Goal: Task Accomplishment & Management: Complete application form

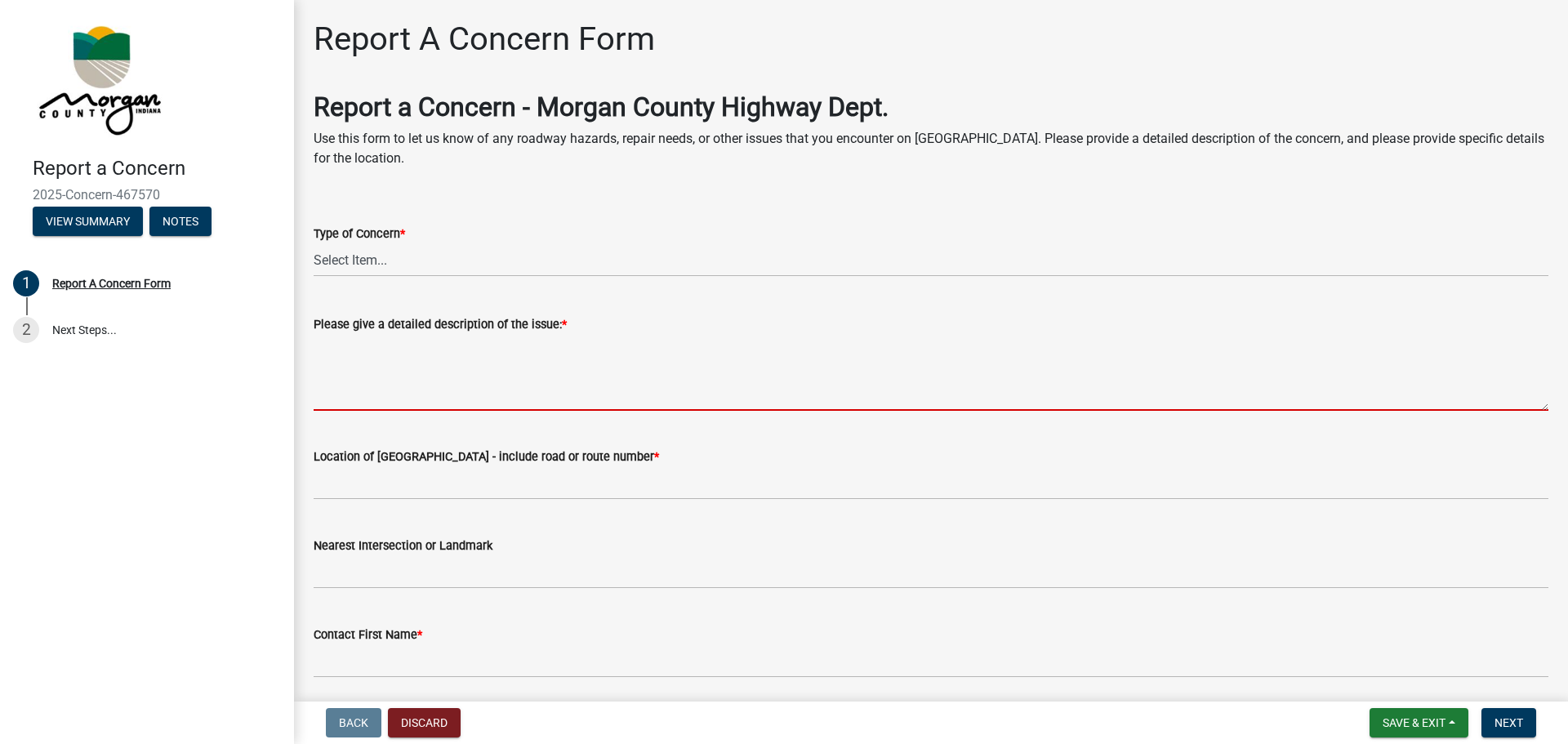
click at [432, 382] on textarea "Please give a detailed description of the issue: *" at bounding box center [931, 372] width 1235 height 76
click at [392, 255] on select "Select Item... Pot Hole Patching Ditch Tree Sign Mowing Culvert Other" at bounding box center [931, 260] width 1235 height 34
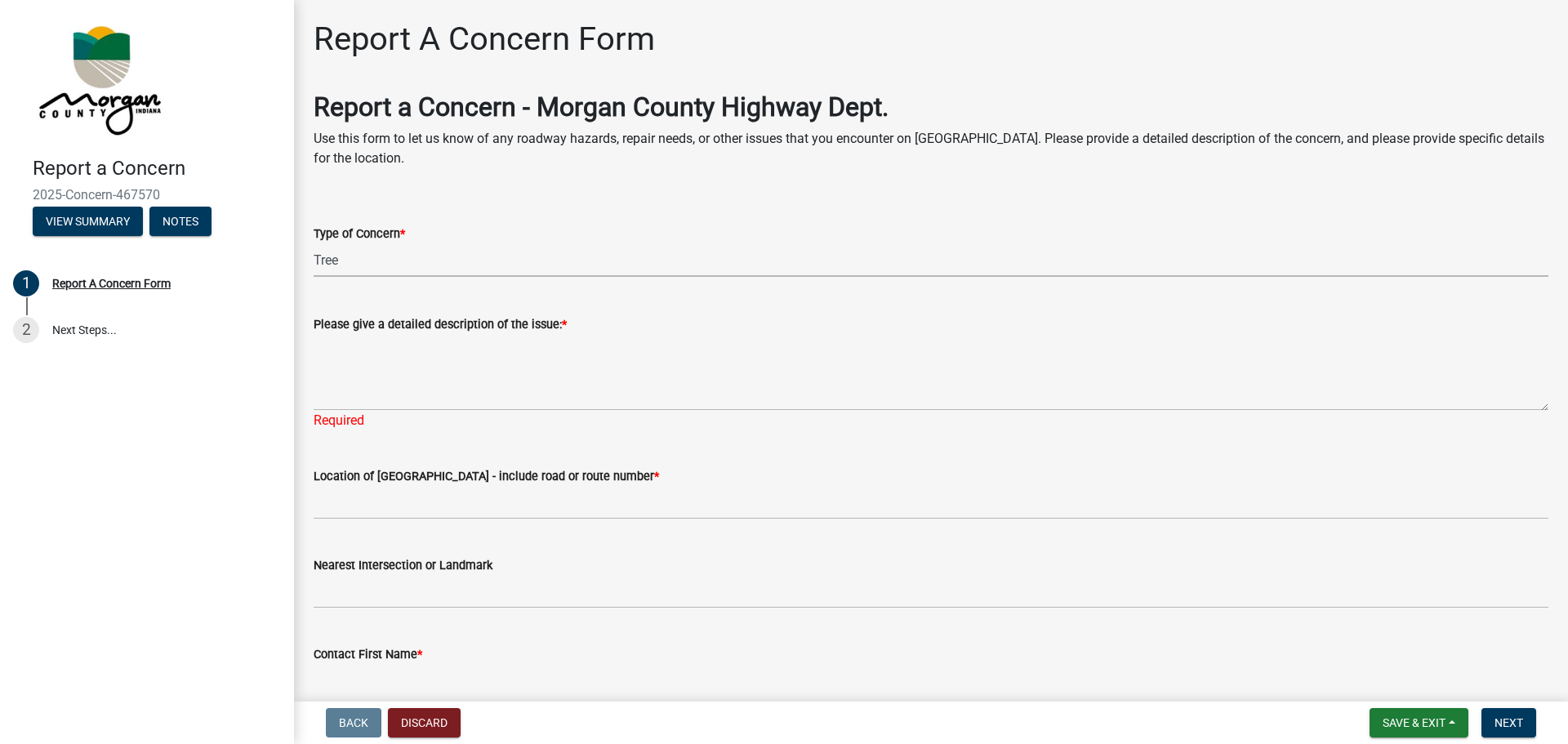
click at [313, 243] on select "Select Item... Pot Hole Patching Ditch Tree Sign Mowing Culvert Other" at bounding box center [931, 260] width 1235 height 34
select select "05549d27-706b-4fc5-87d5-786b3b3055f9"
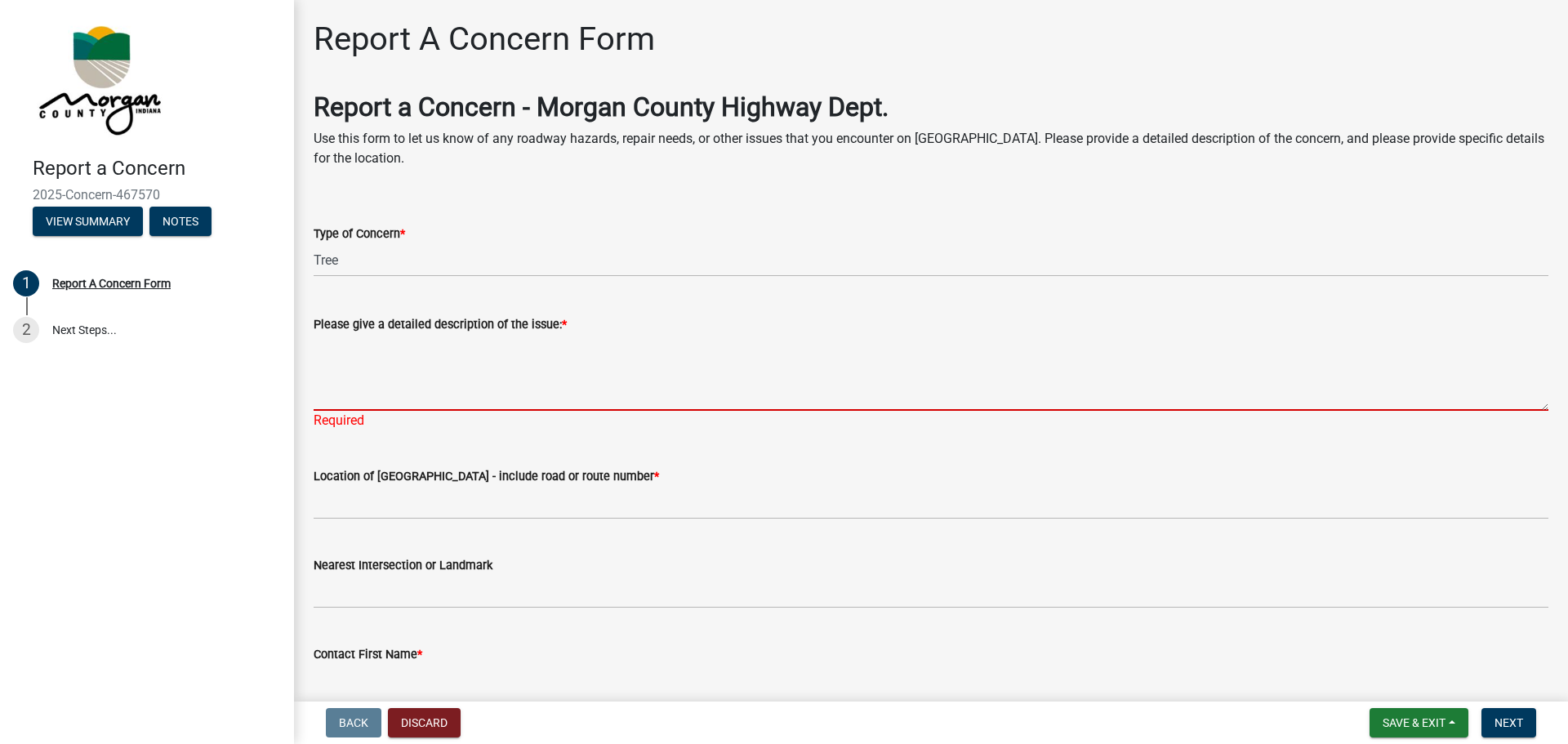
click at [344, 354] on textarea "Please give a detailed description of the issue: *" at bounding box center [931, 372] width 1235 height 76
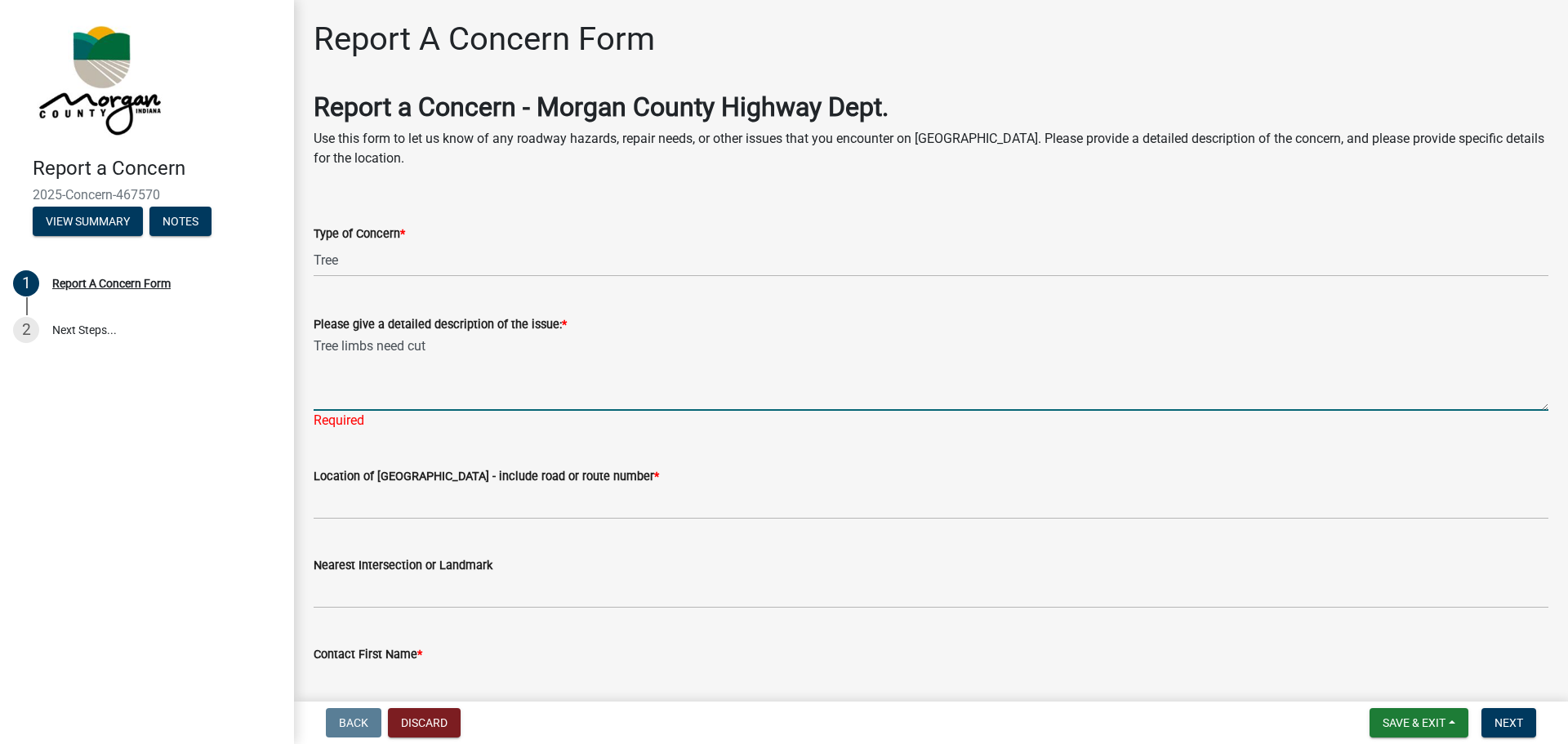
type textarea "Tree limbs need cut"
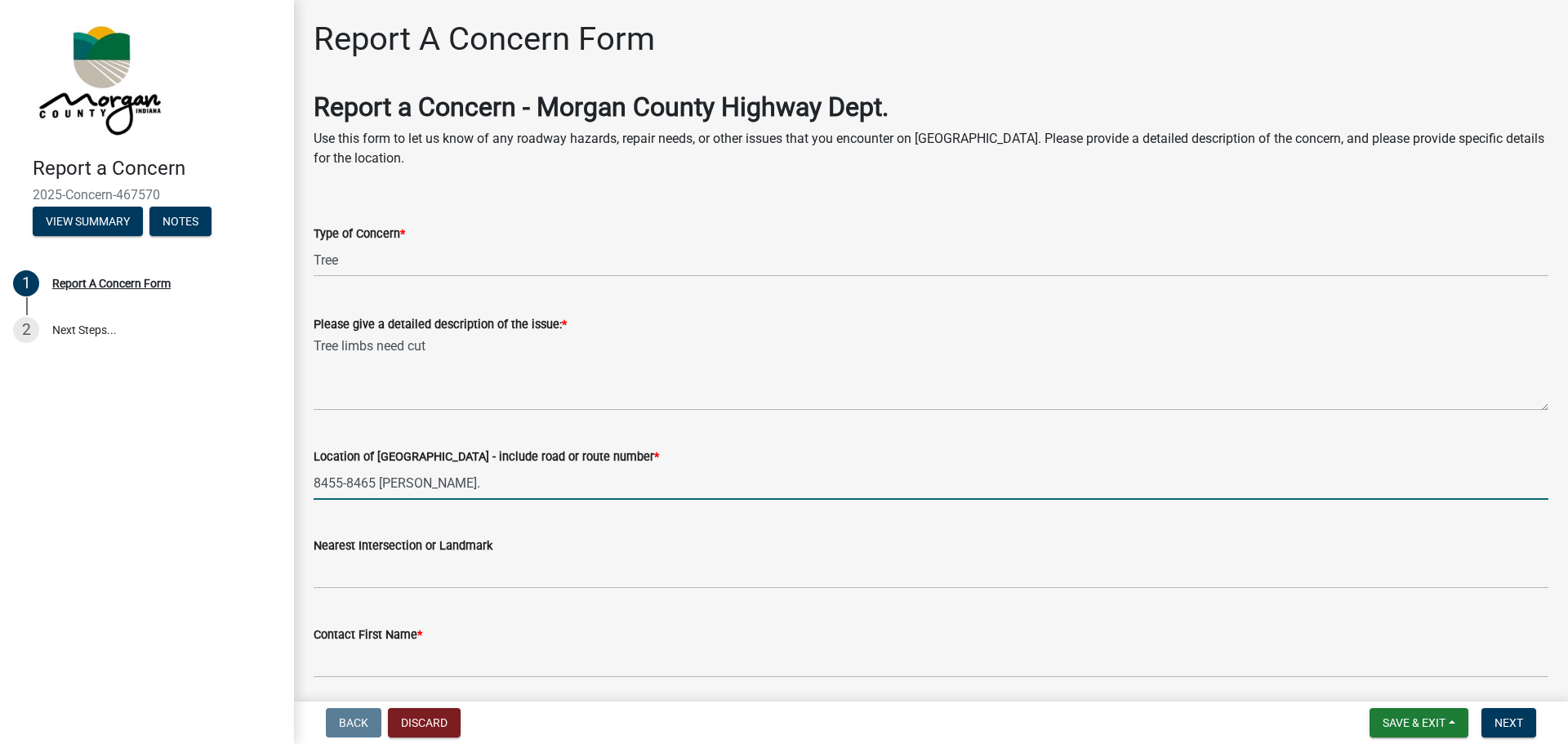
type input "8455-8465 [PERSON_NAME]."
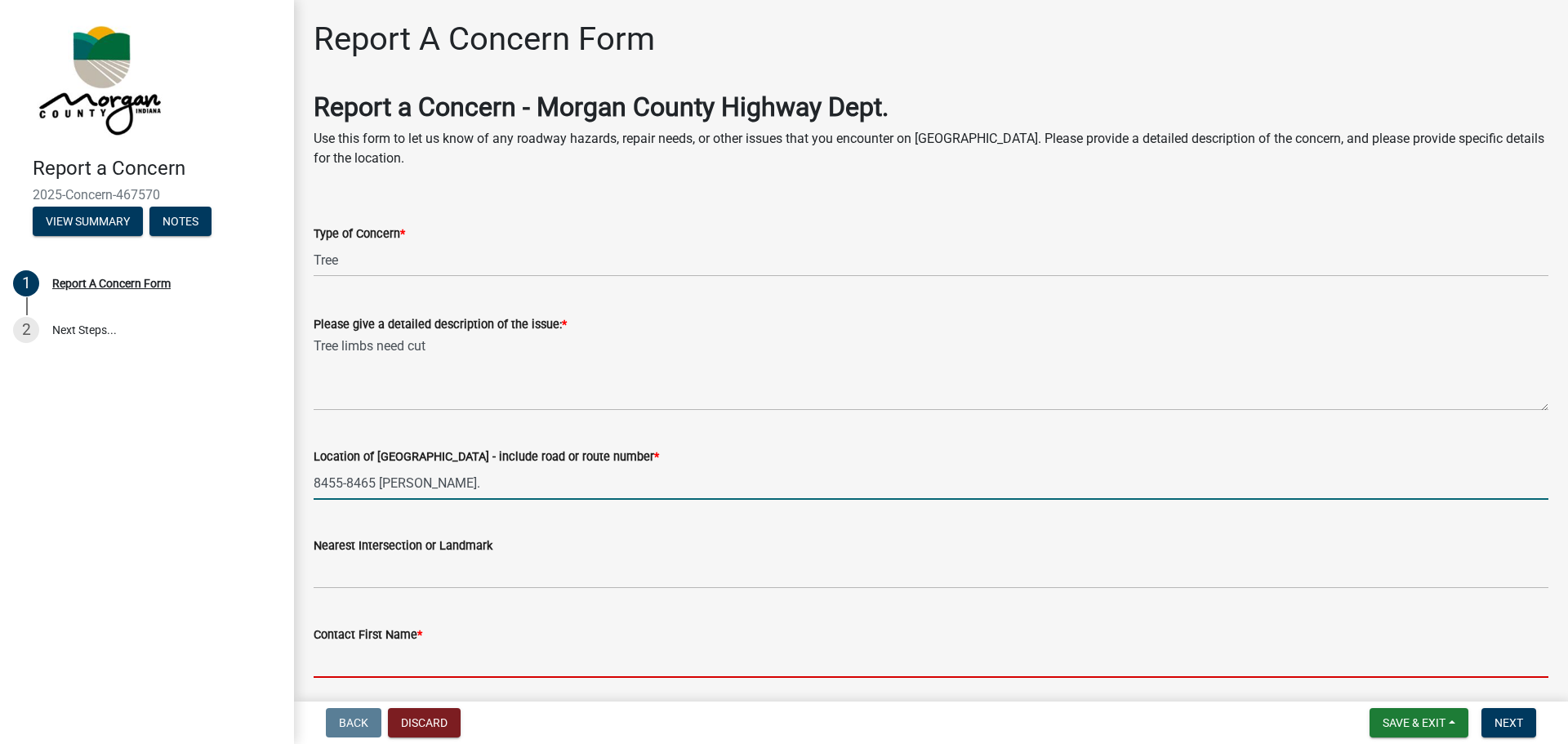
click at [363, 649] on input "Contact First Name *" at bounding box center [931, 661] width 1235 height 34
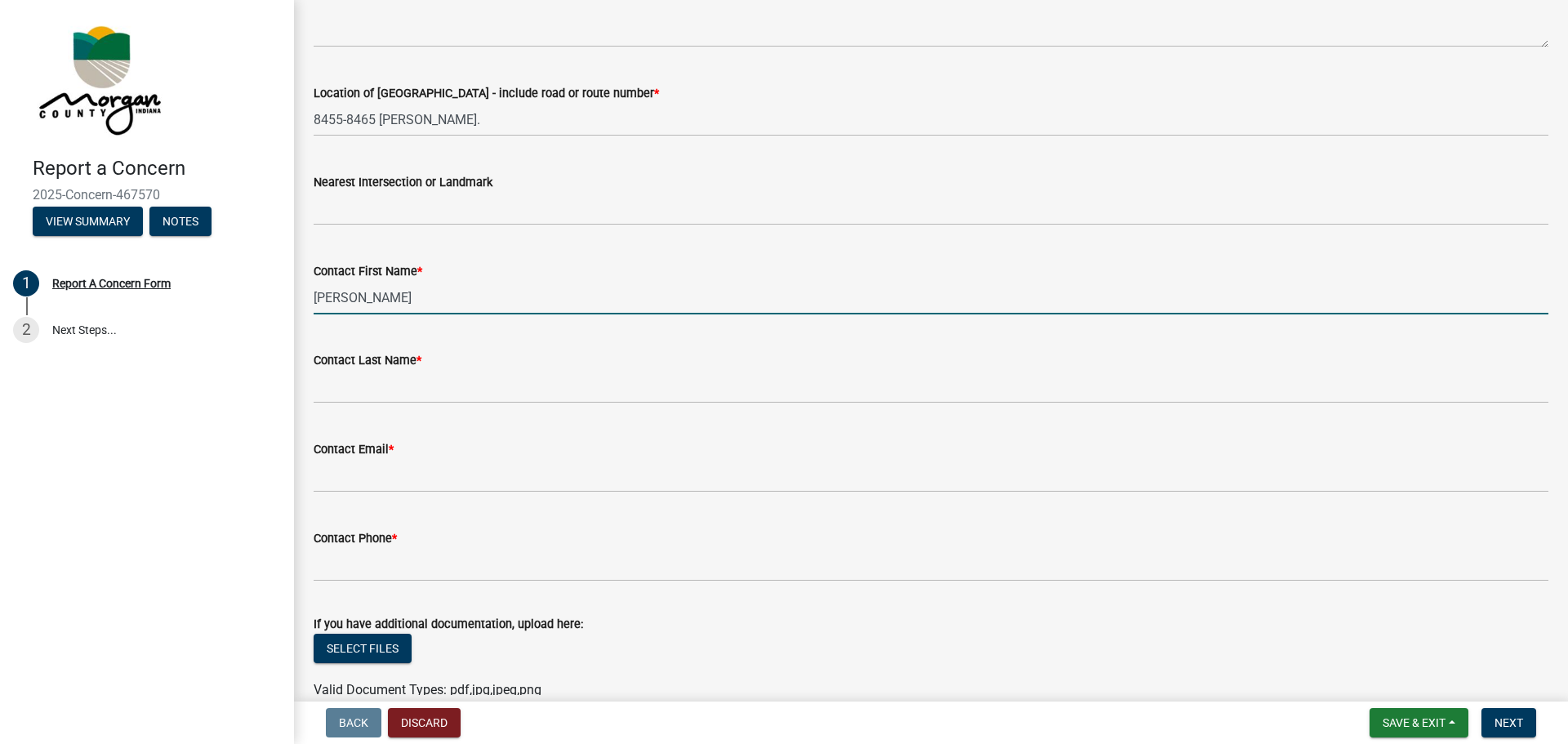
scroll to position [408, 0]
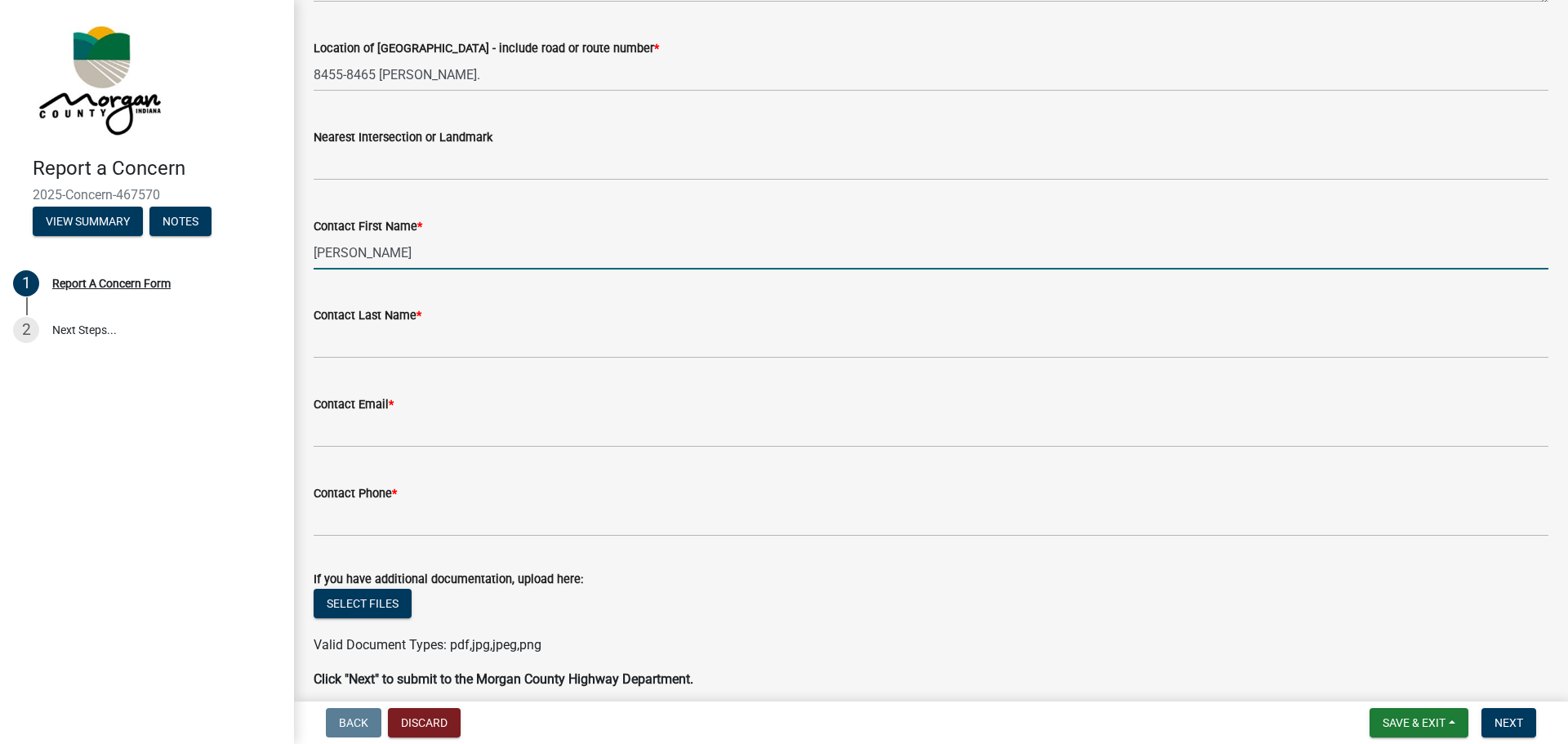
type input "[PERSON_NAME]"
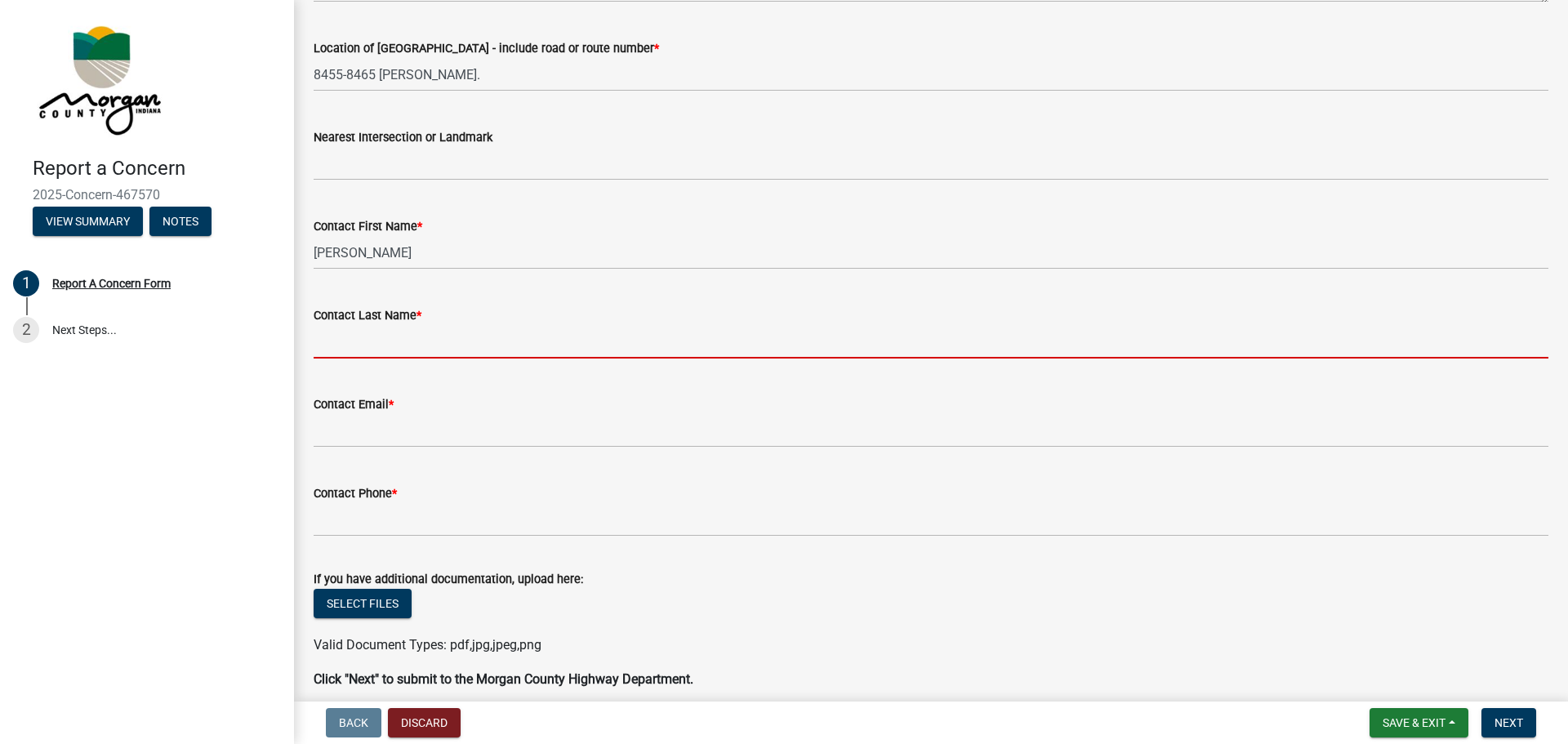
click at [339, 345] on input "Contact Last Name *" at bounding box center [931, 342] width 1235 height 34
type input "[PERSON_NAME]"
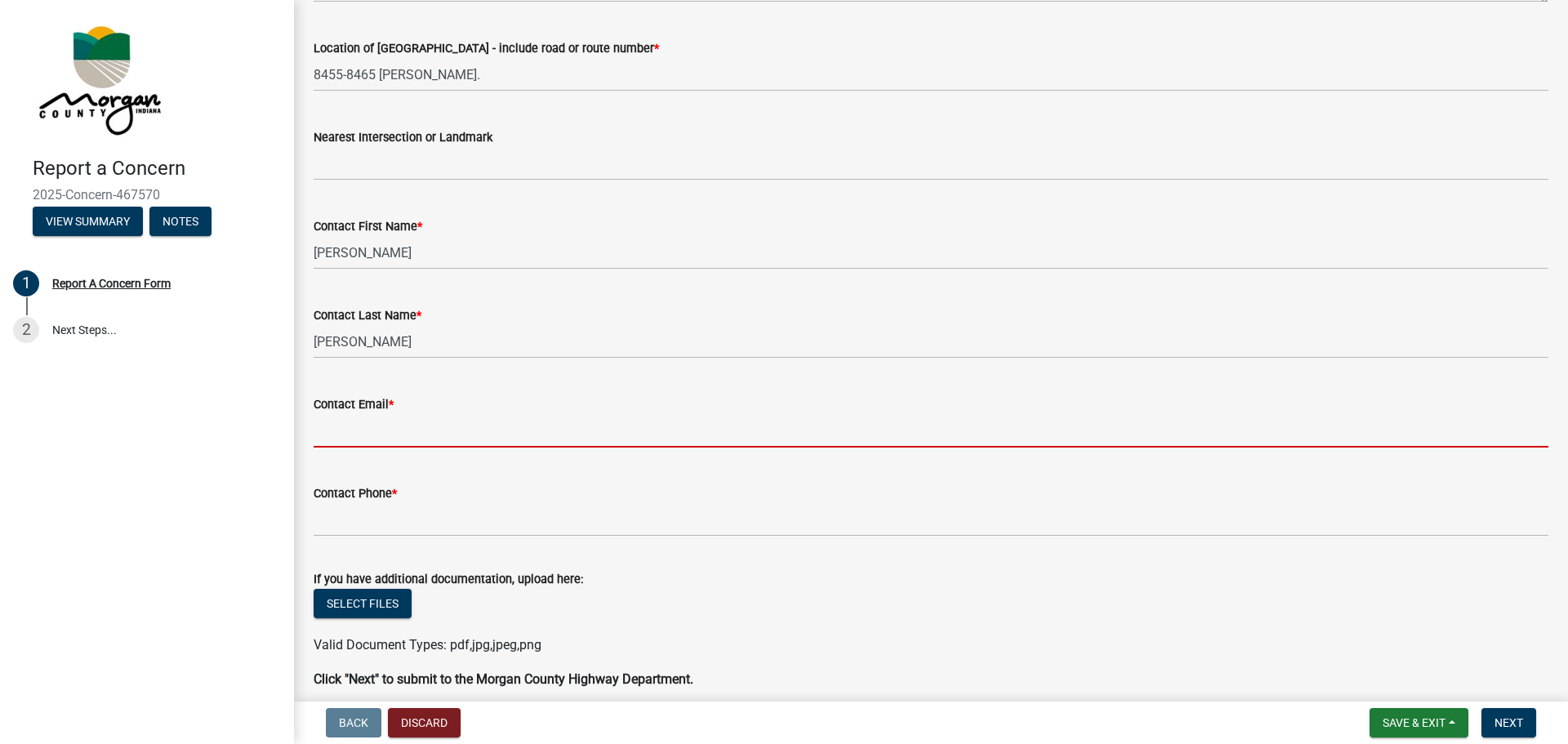
click at [394, 434] on input "Contact Email *" at bounding box center [931, 431] width 1235 height 34
type input "[PERSON_NAME][EMAIL_ADDRESS][PERSON_NAME][DOMAIN_NAME]"
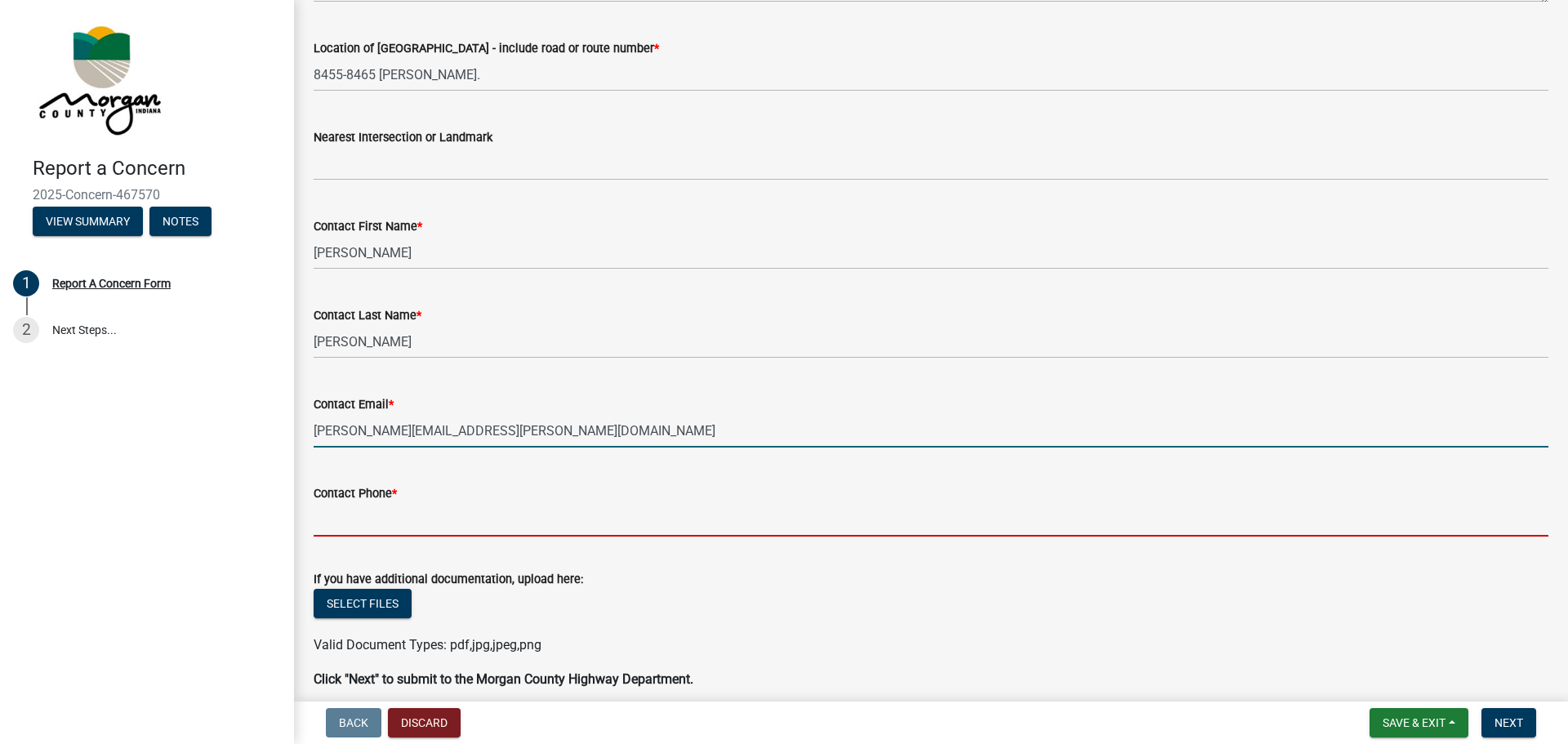
click at [400, 524] on input "Contact Phone *" at bounding box center [931, 520] width 1235 height 34
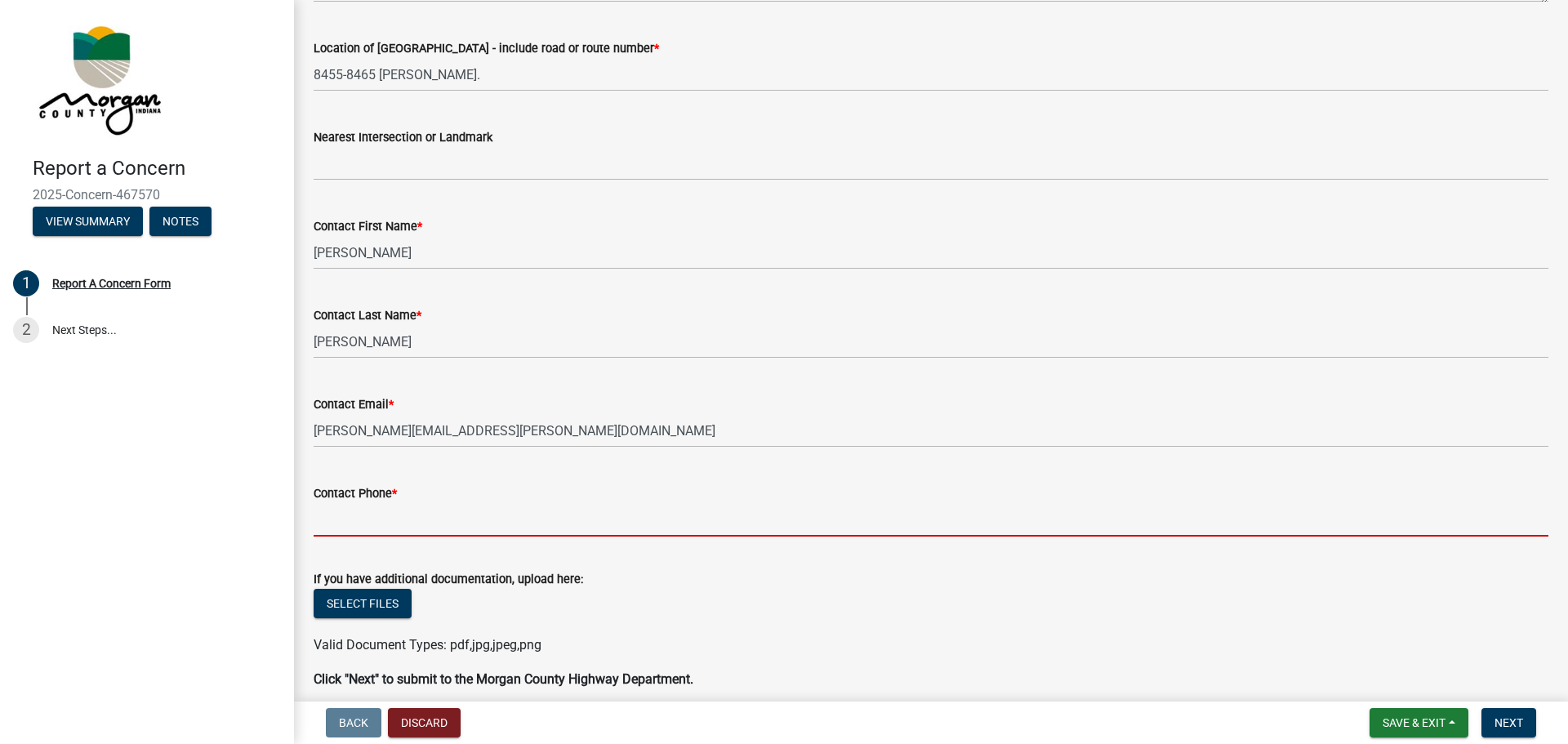
type input "[PHONE_NUMBER]"
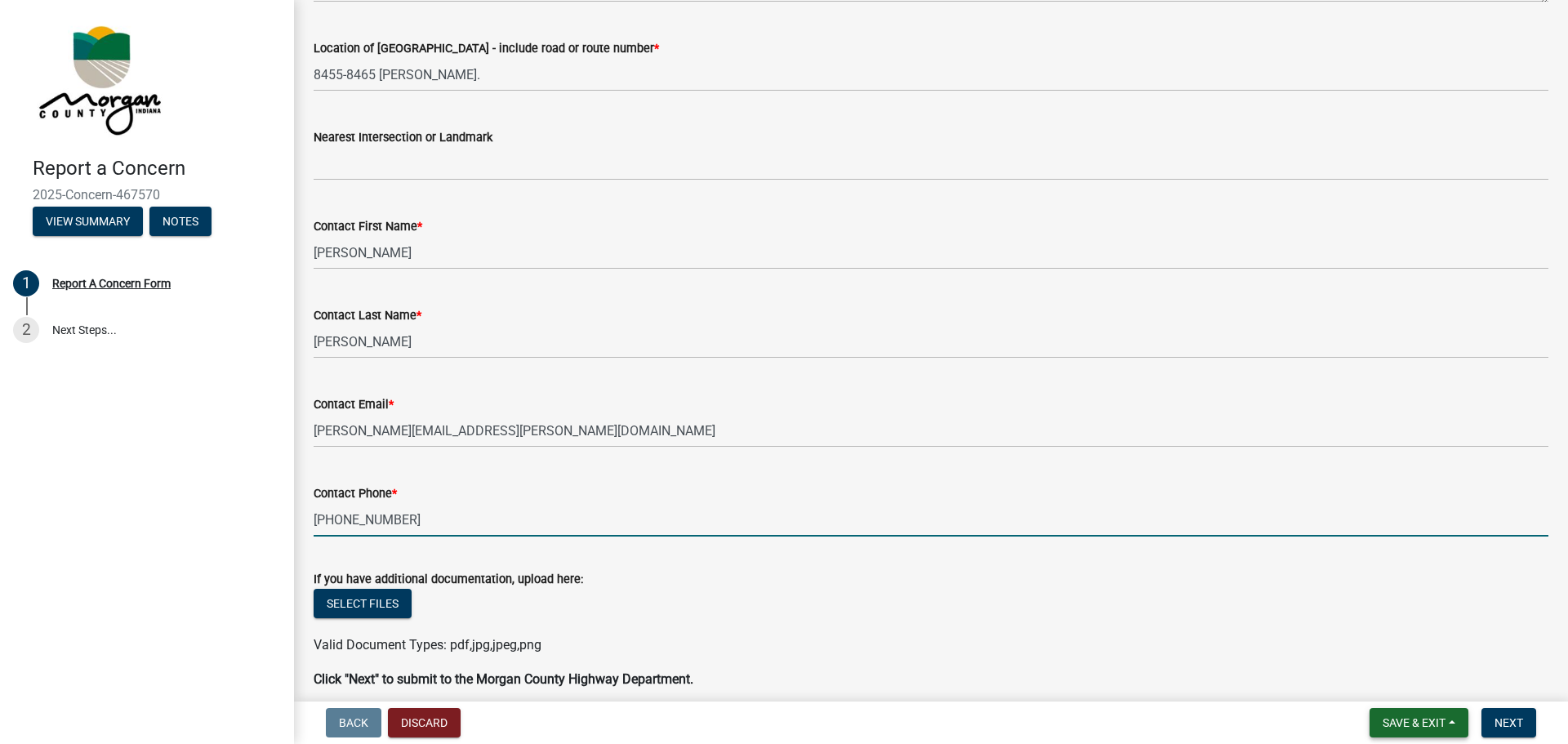
click at [1400, 718] on span "Save & Exit" at bounding box center [1414, 723] width 63 height 13
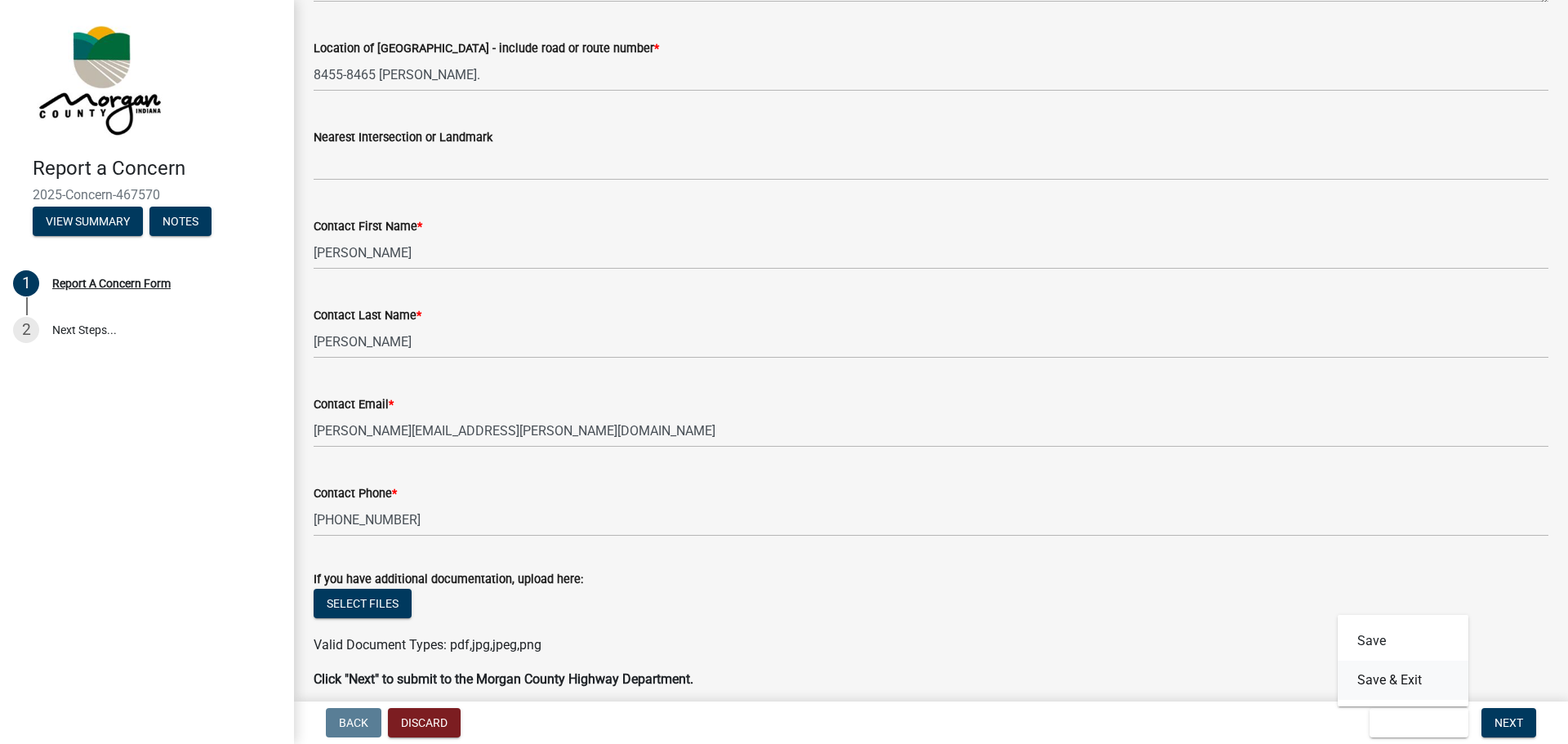
click at [1402, 683] on button "Save & Exit" at bounding box center [1403, 680] width 131 height 39
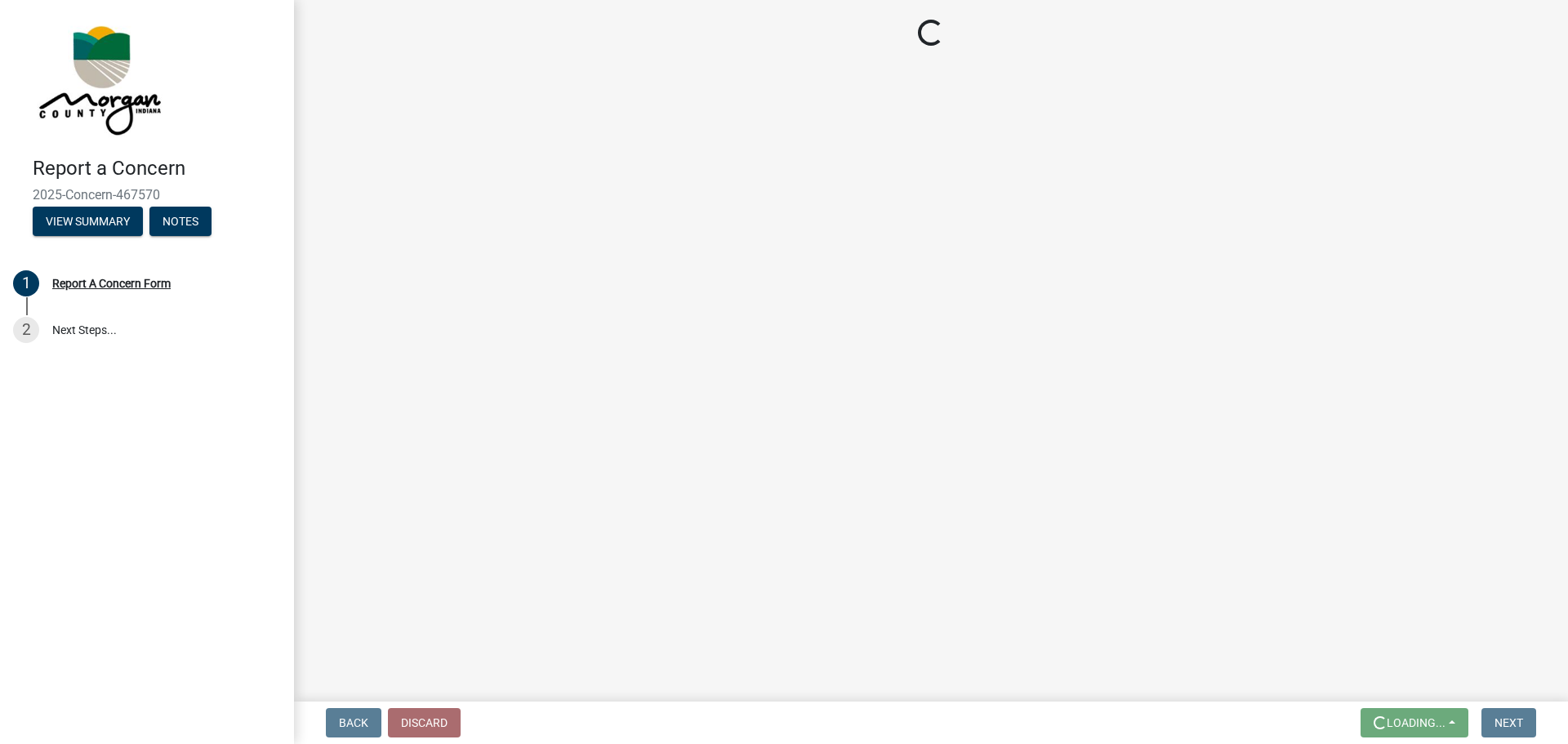
scroll to position [0, 0]
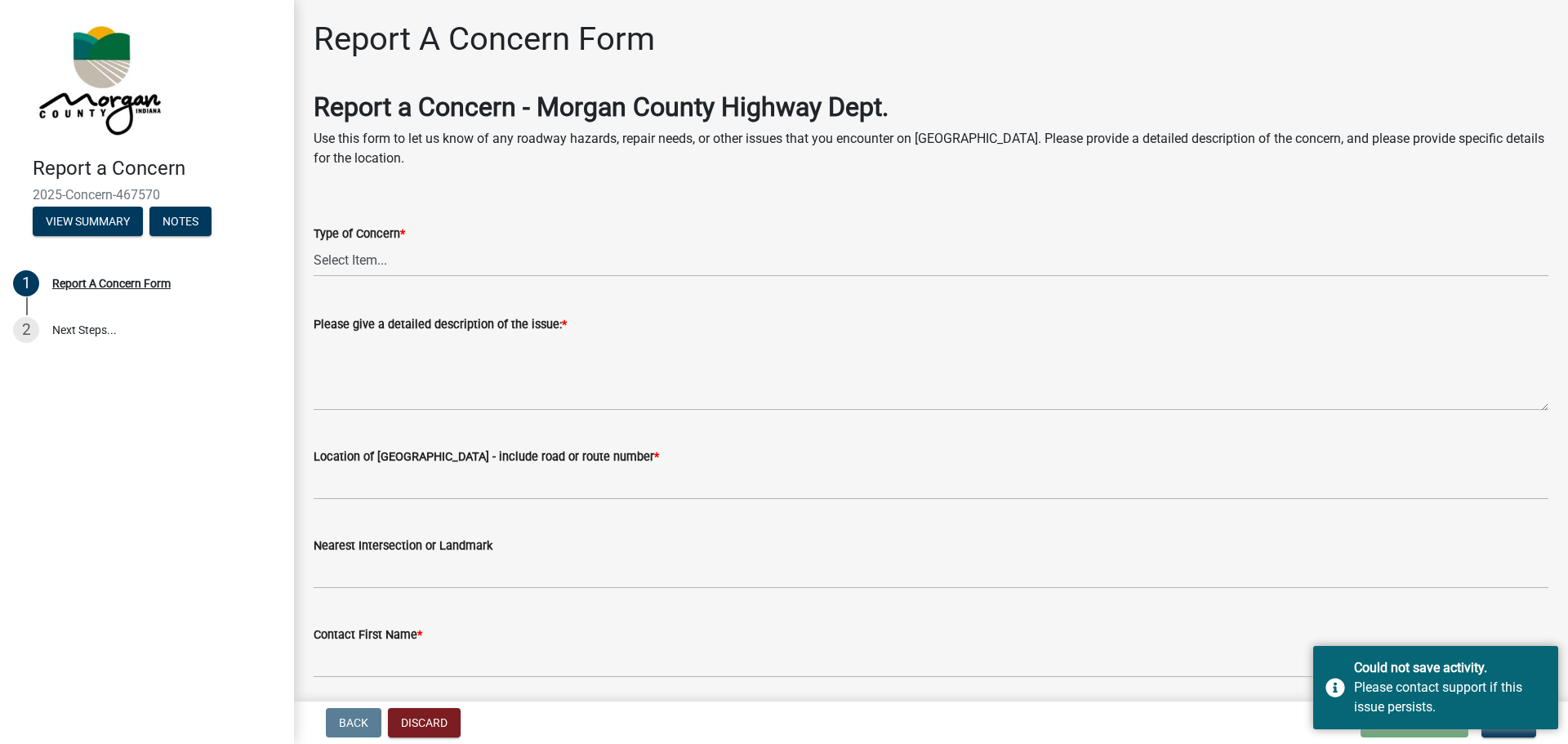
click at [1450, 605] on div "Contact First Name *" at bounding box center [931, 640] width 1235 height 76
click at [1153, 724] on div "Back Discard Loading... Save Save & Exit Next" at bounding box center [931, 722] width 1247 height 29
click at [1173, 723] on div "Back Discard Loading... Save Save & Exit Next" at bounding box center [931, 722] width 1247 height 29
click at [1469, 694] on div "Please contact support if this issue persists." at bounding box center [1450, 697] width 192 height 39
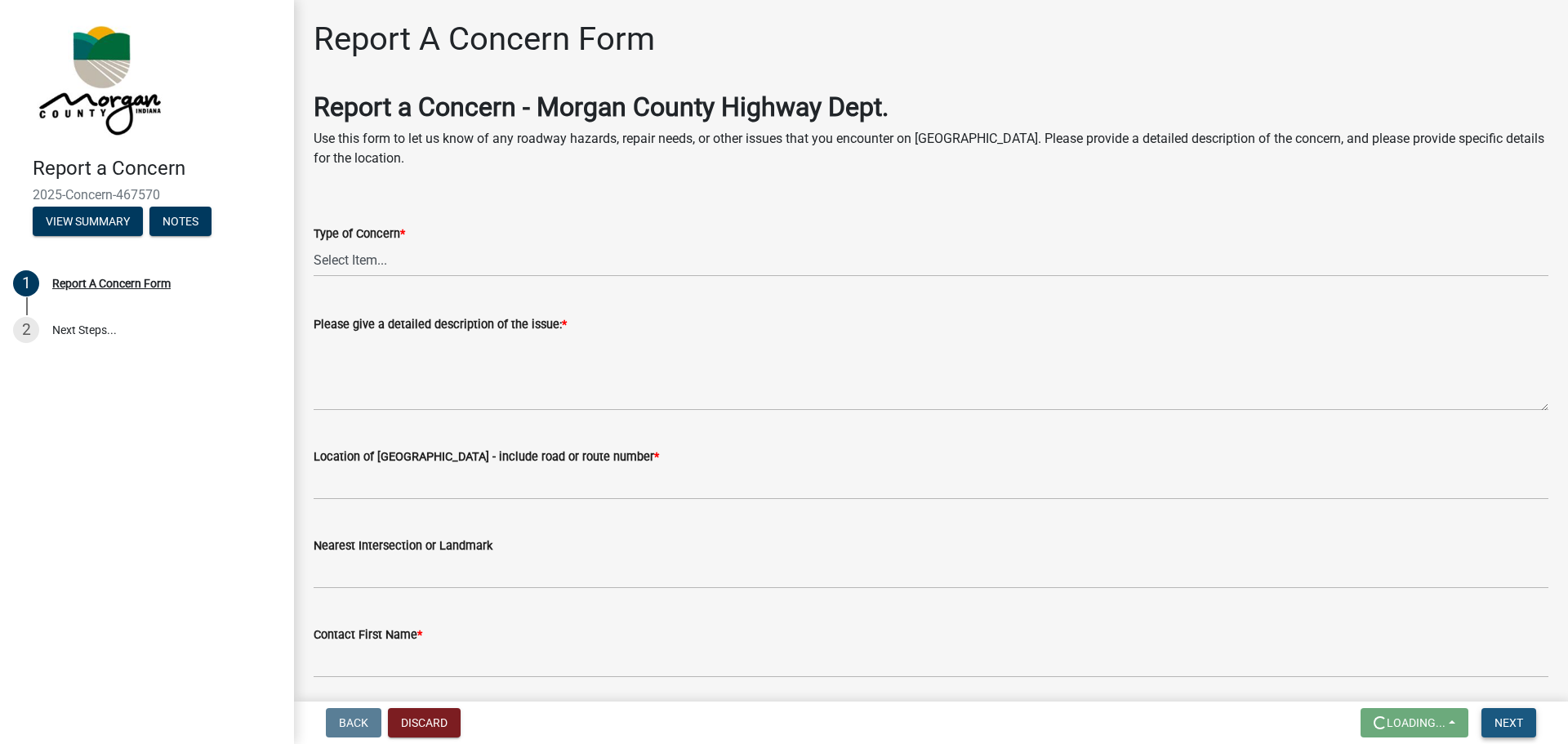
click at [1520, 729] on button "Next" at bounding box center [1509, 722] width 55 height 29
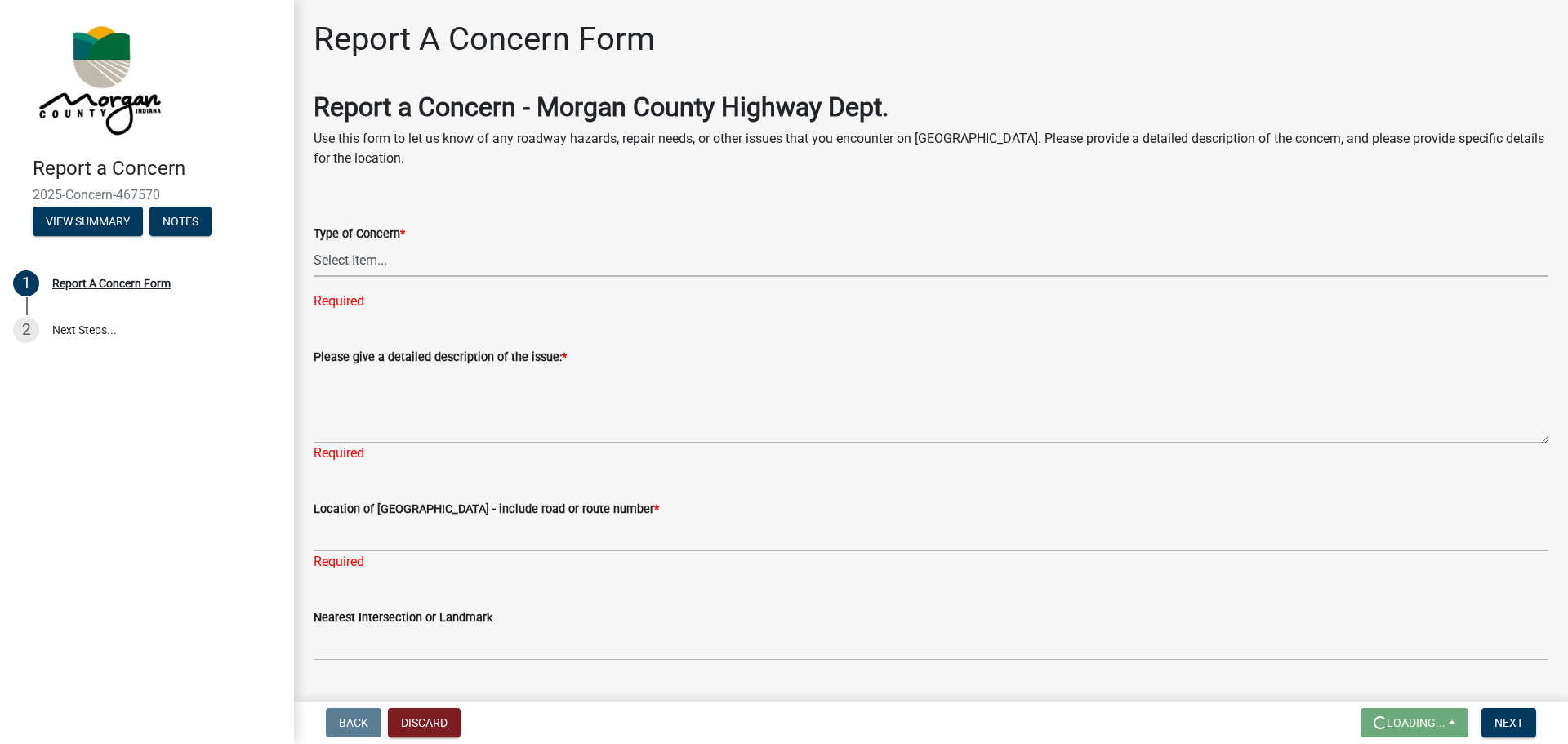
click at [370, 252] on select "Select Item... Pot Hole Patching Ditch Tree Sign Mowing Culvert Other" at bounding box center [931, 260] width 1235 height 34
click at [313, 243] on select "Select Item... Pot Hole Patching Ditch Tree Sign Mowing Culvert Other" at bounding box center [931, 260] width 1235 height 34
select select "05549d27-706b-4fc5-87d5-786b3b3055f9"
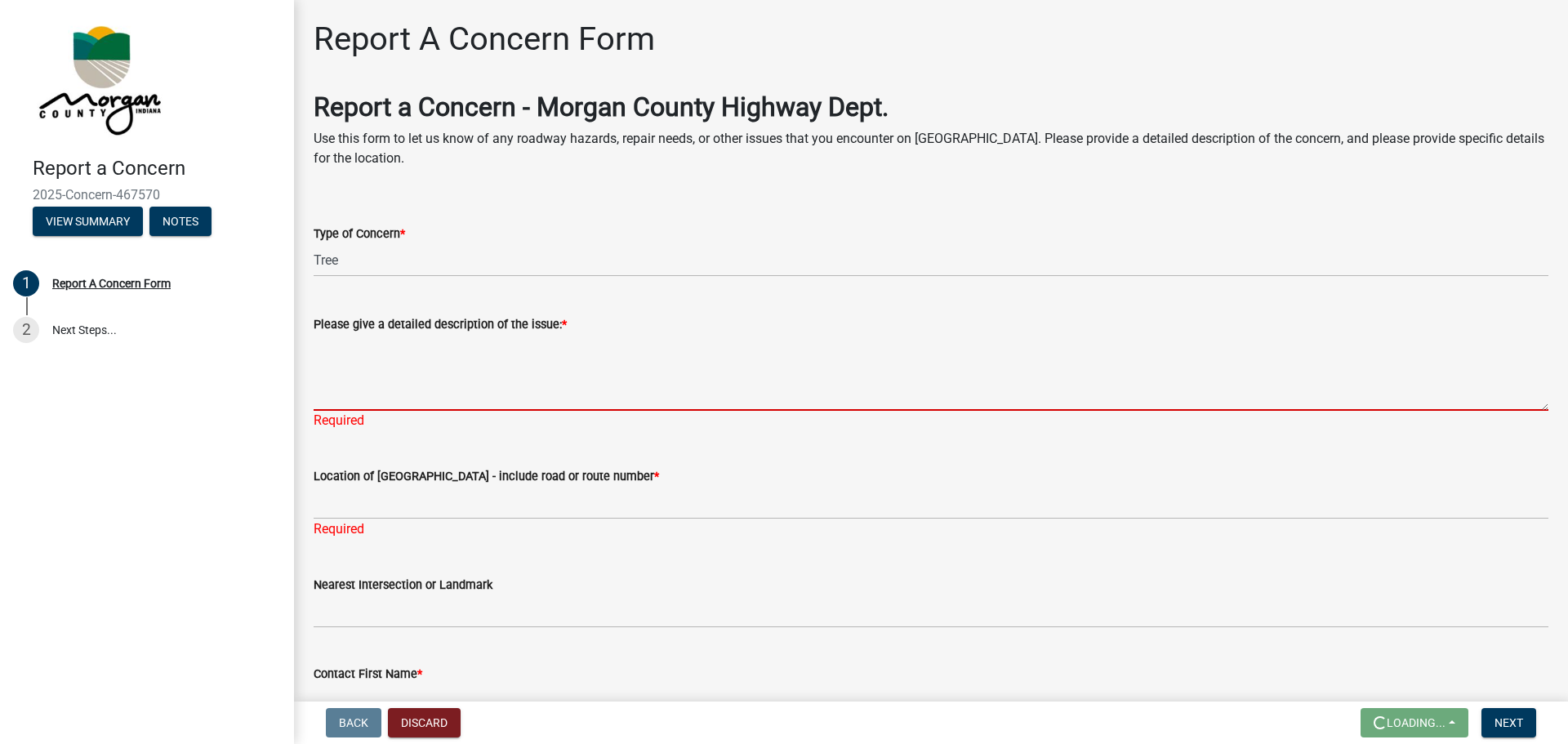
click at [357, 391] on textarea "Please give a detailed description of the issue: *" at bounding box center [931, 372] width 1235 height 76
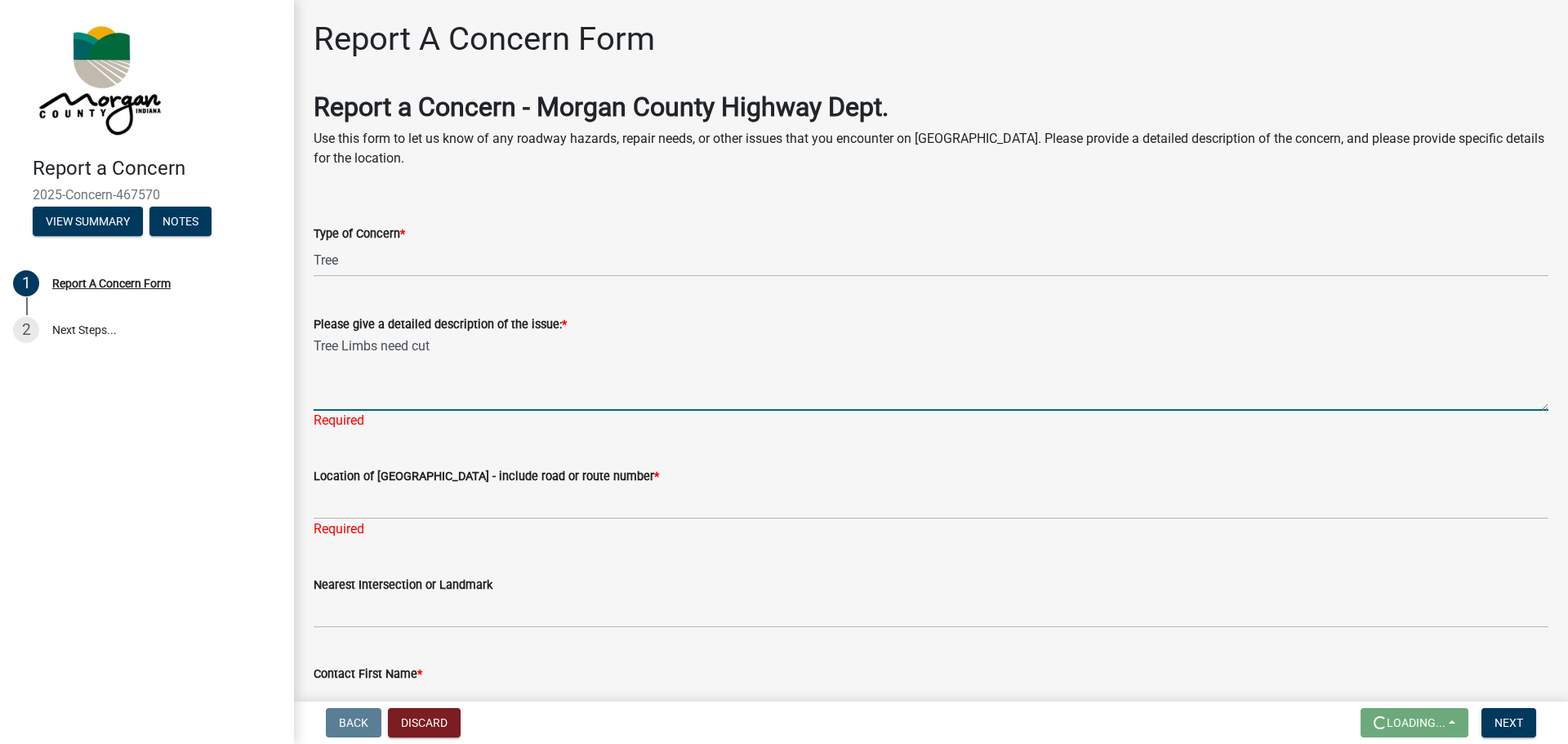
type textarea "Tree Limbs need cut"
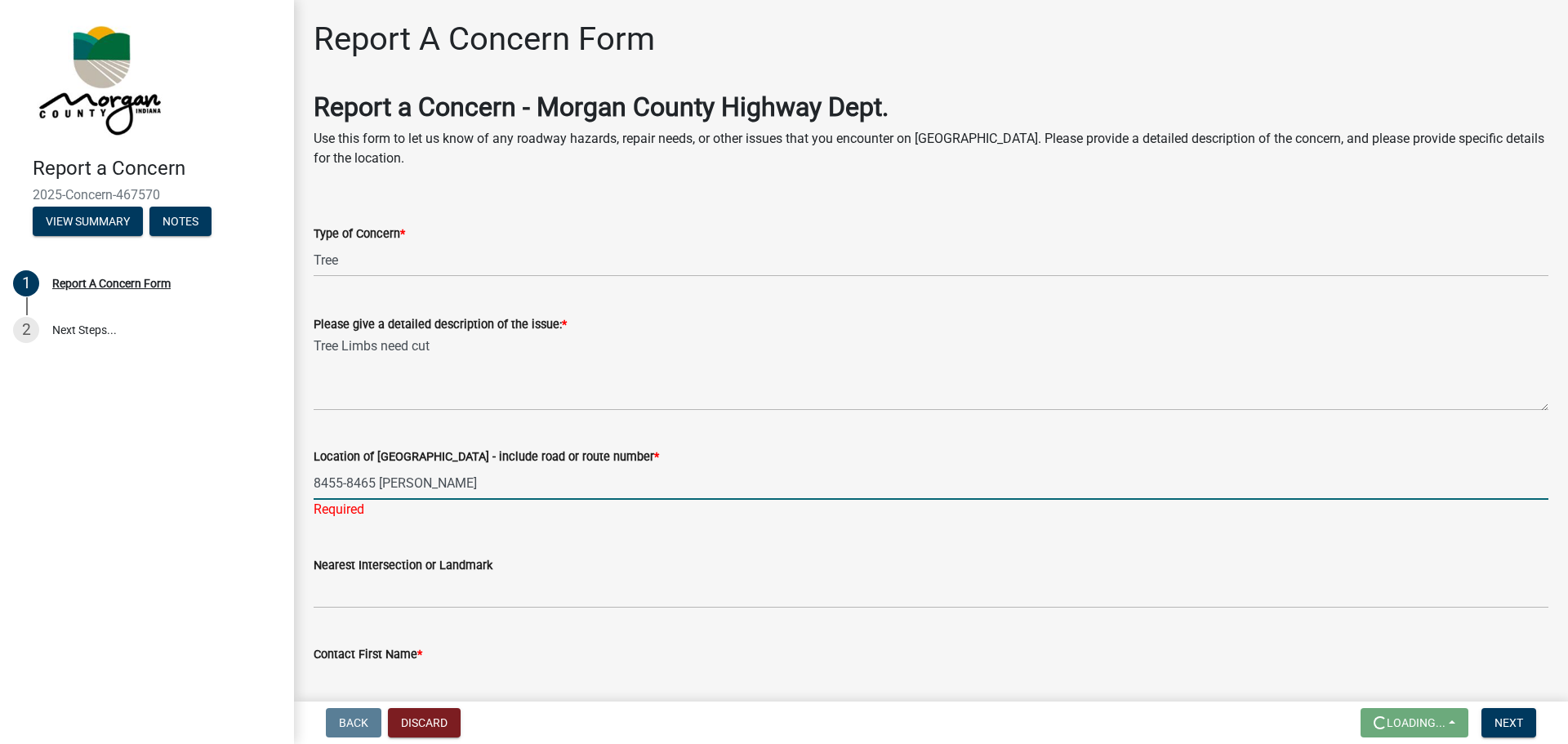
scroll to position [82, 0]
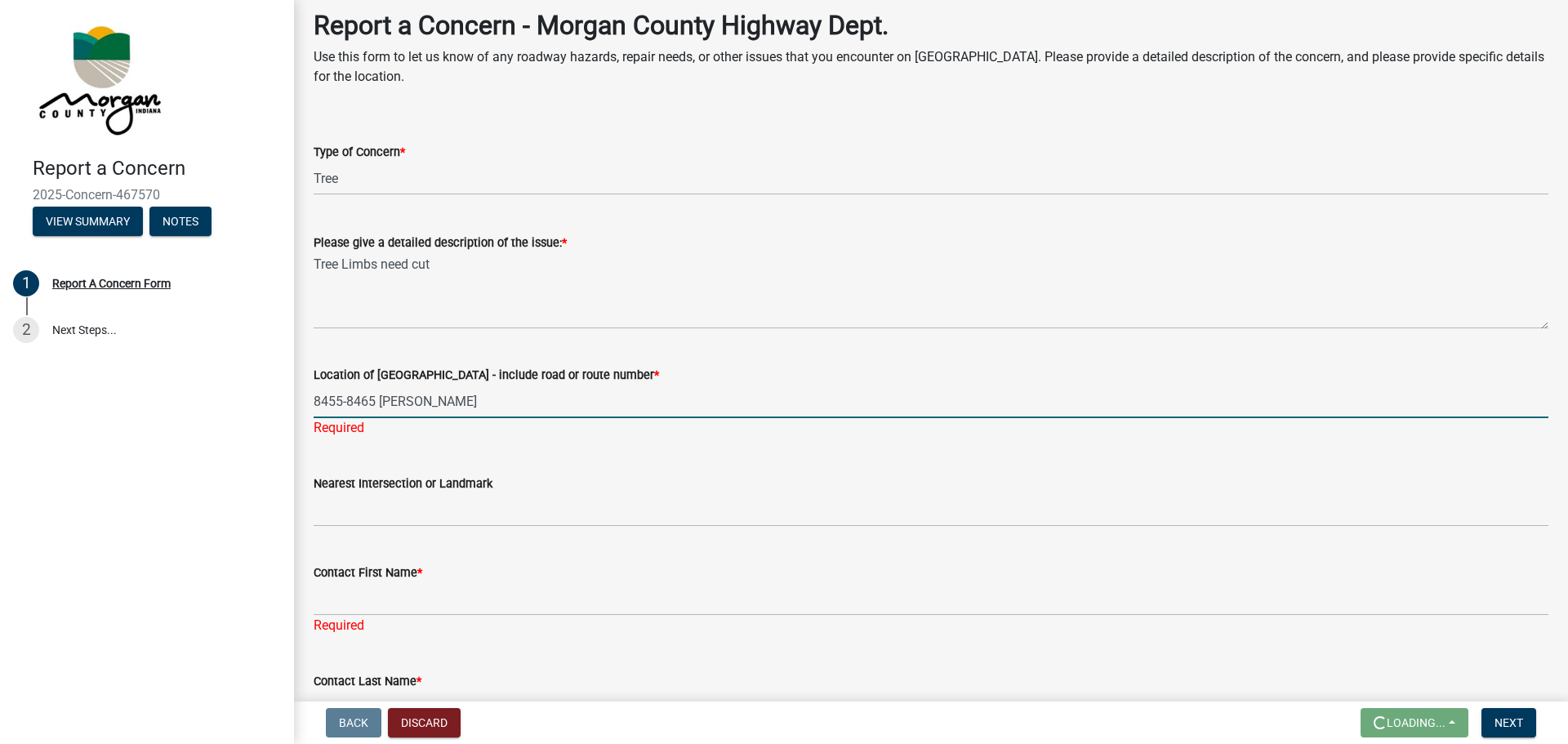
type input "8455-8465 [PERSON_NAME]"
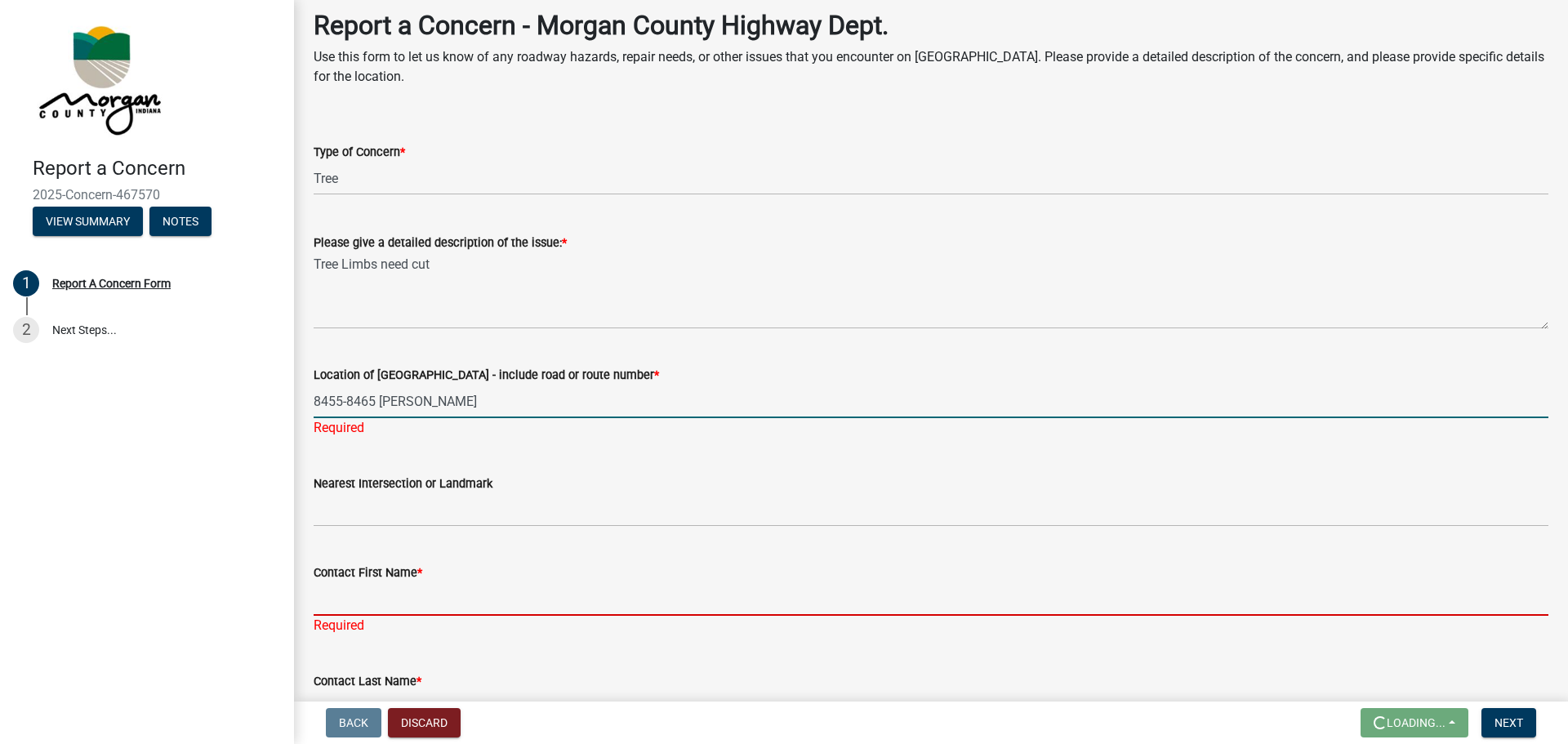
click at [344, 603] on div "Contact First Name * Required" at bounding box center [931, 588] width 1235 height 96
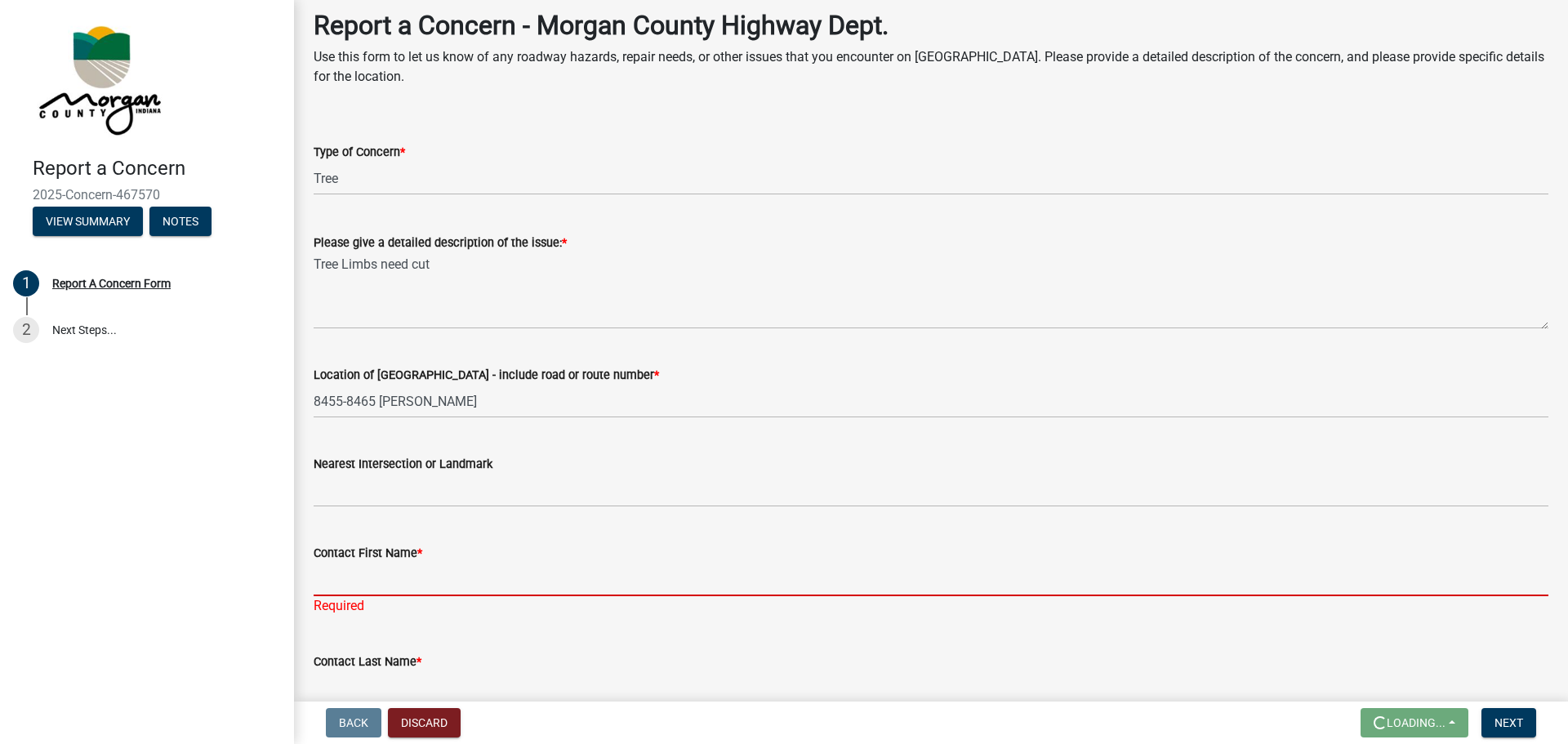
type input "[PERSON_NAME]"
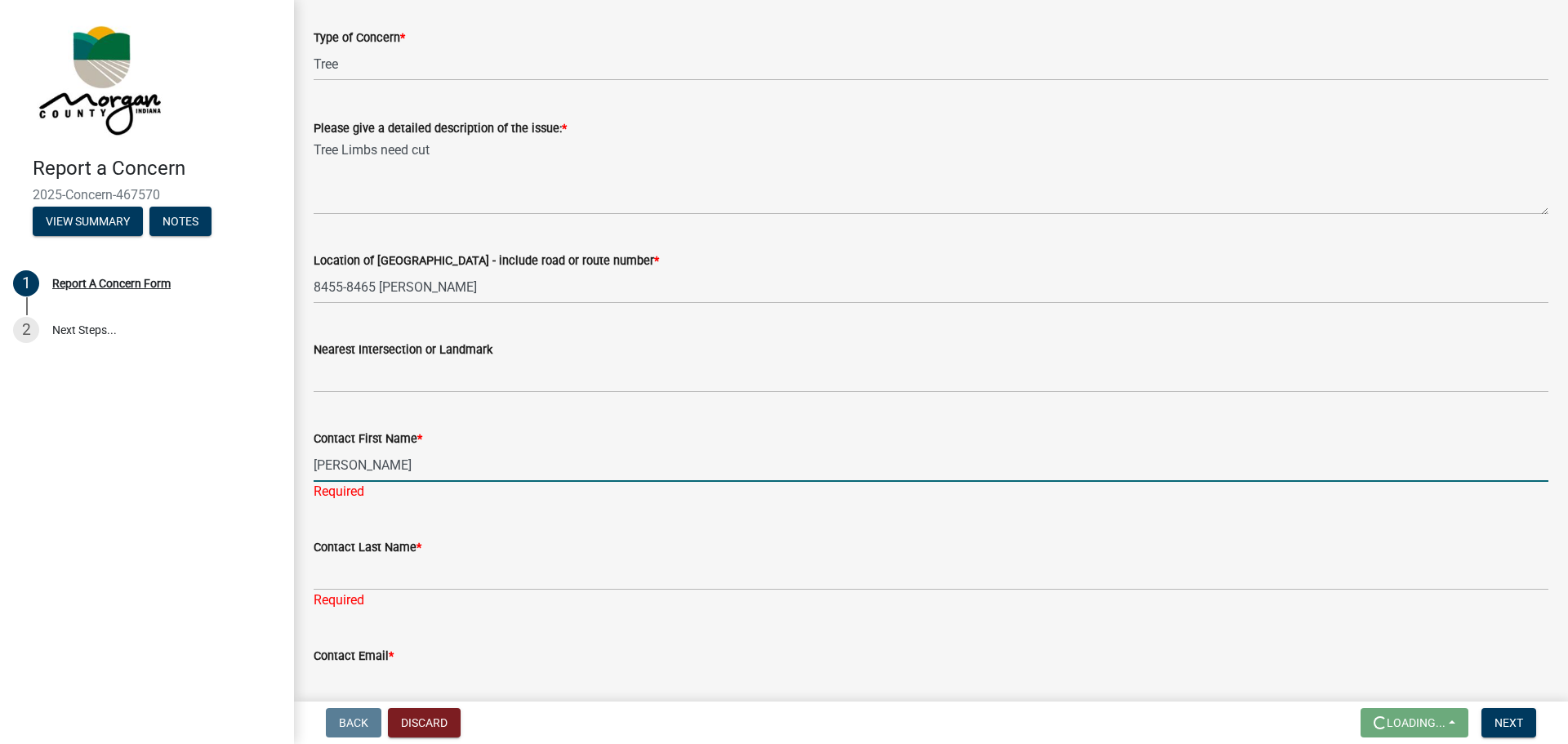
scroll to position [327, 0]
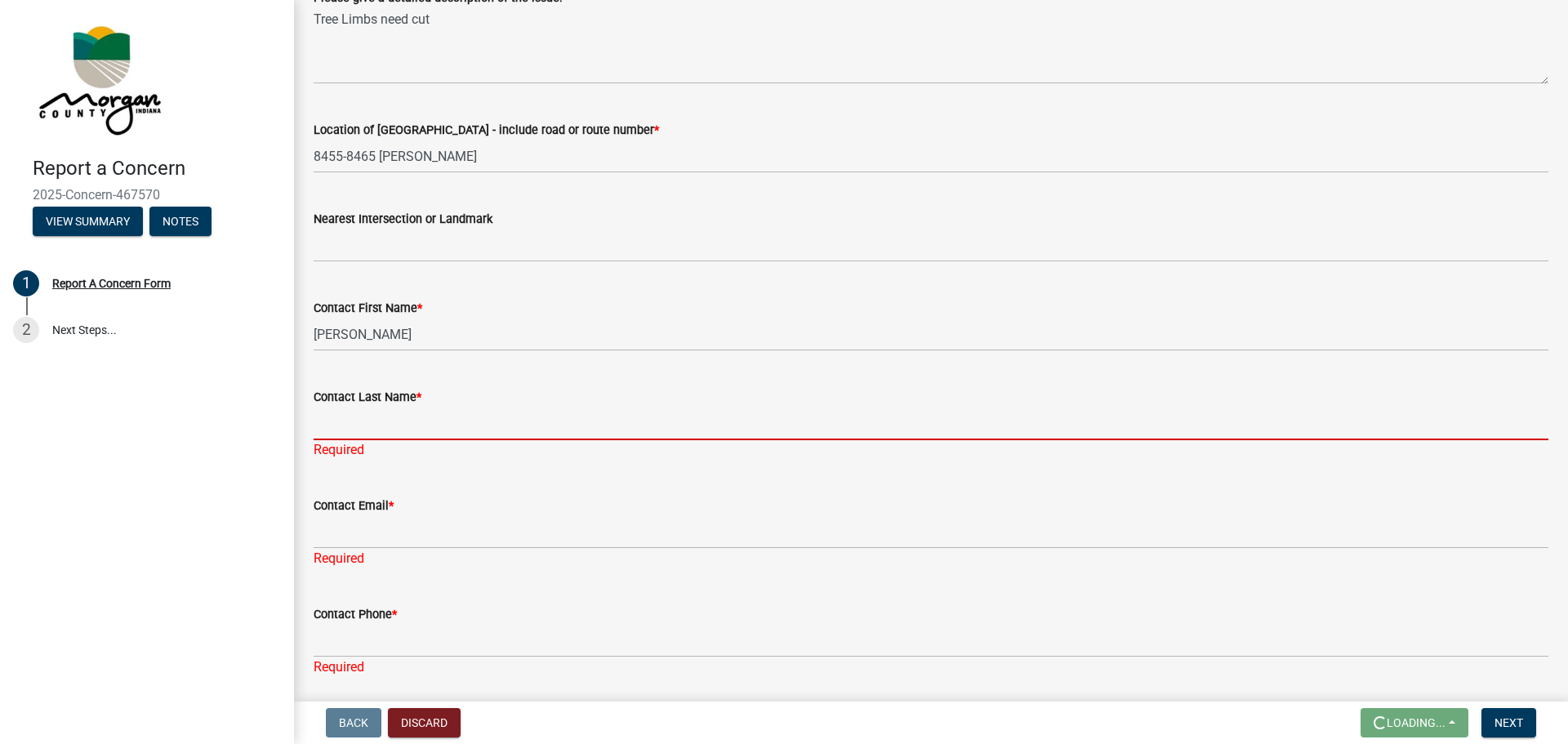
click at [356, 442] on div "Contact Last Name * Required" at bounding box center [931, 412] width 1235 height 96
type input "[PERSON_NAME]"
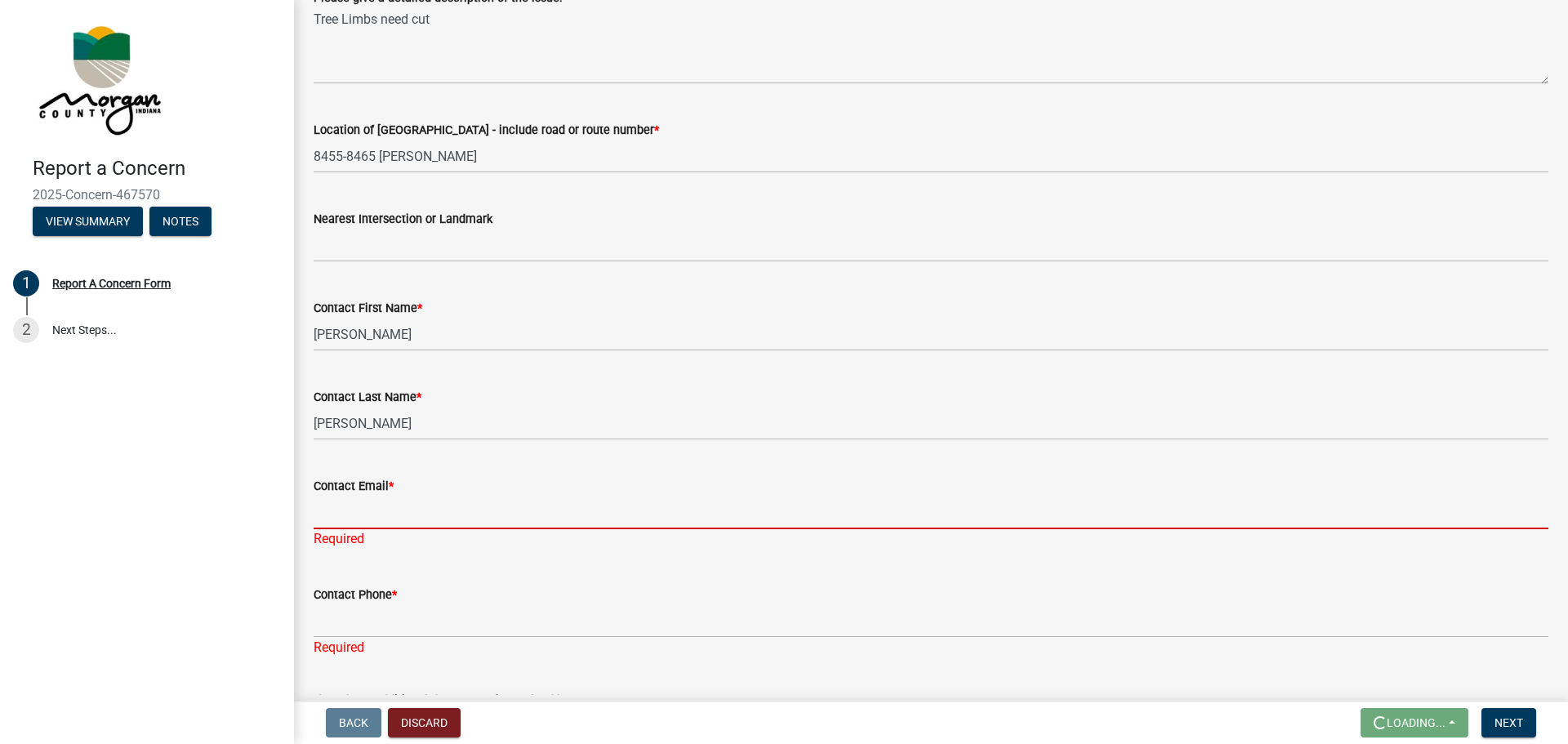
click at [399, 530] on div "Contact Email * Required" at bounding box center [931, 501] width 1235 height 96
type input "[PERSON_NAME][EMAIL_ADDRESS][PERSON_NAME][DOMAIN_NAME]"
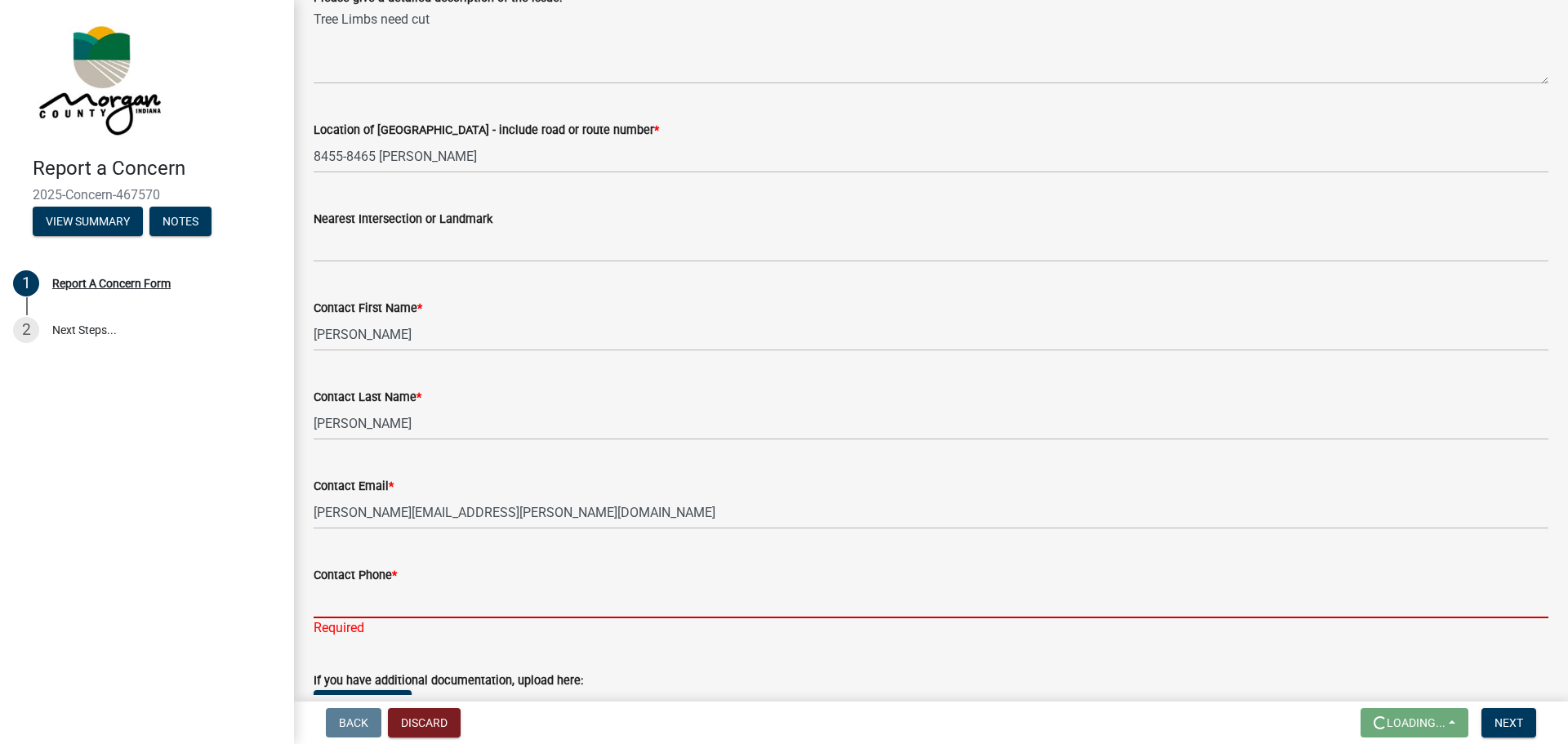
click at [410, 621] on div "Contact Phone * Required" at bounding box center [931, 590] width 1235 height 96
type input "[PHONE_NUMBER]"
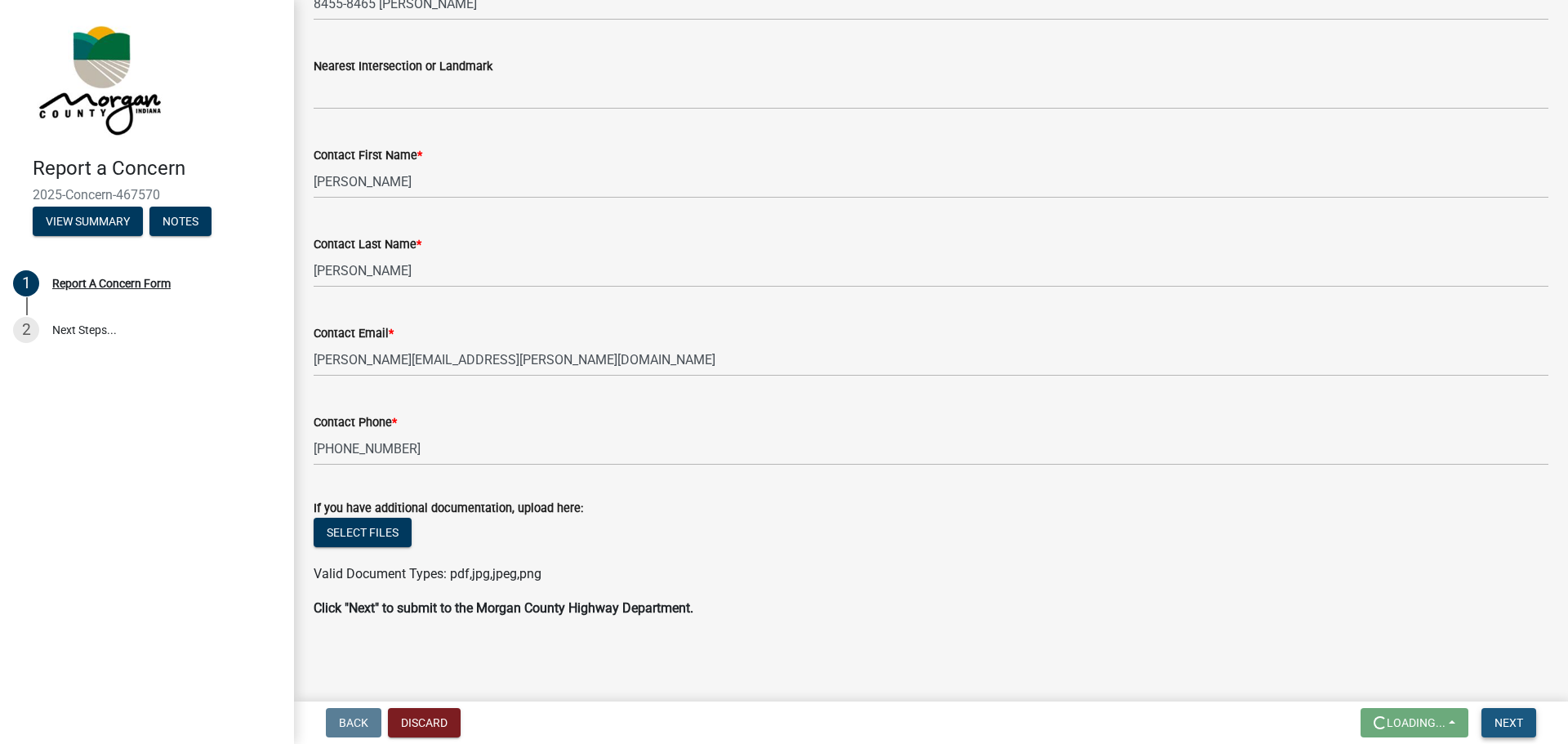
scroll to position [479, 0]
click at [1513, 713] on button "Next" at bounding box center [1509, 722] width 55 height 29
